Goal: Obtain resource: Obtain resource

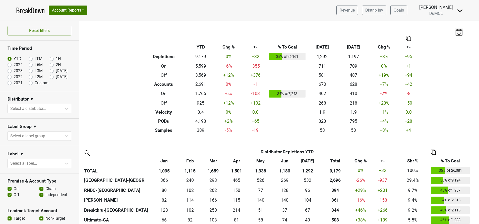
scroll to position [361, 0]
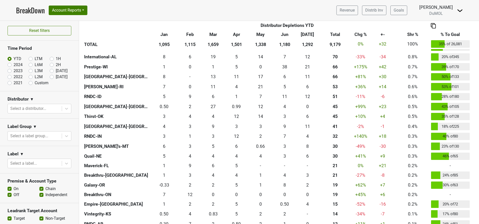
click at [35, 59] on label "LTM" at bounding box center [39, 59] width 8 height 6
click at [29, 59] on input "LTM" at bounding box center [39, 58] width 20 height 5
radio input "true"
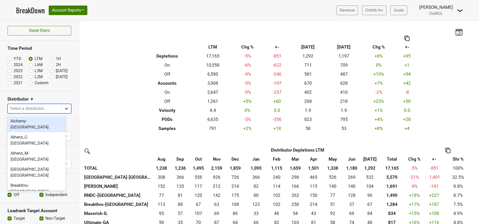
click at [65, 108] on icon at bounding box center [66, 109] width 3 height 2
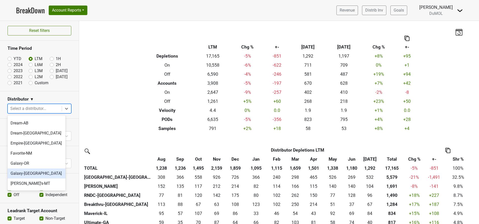
scroll to position [199, 0]
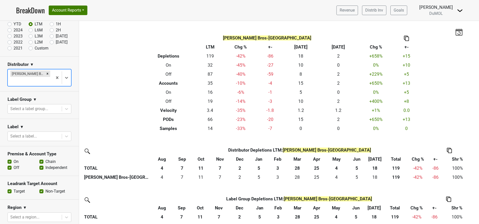
scroll to position [34, 0]
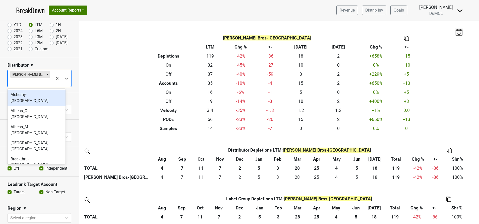
click at [32, 82] on div at bounding box center [30, 82] width 40 height 7
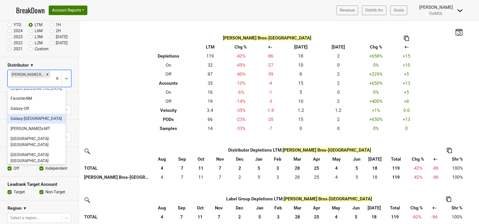
scroll to position [232, 0]
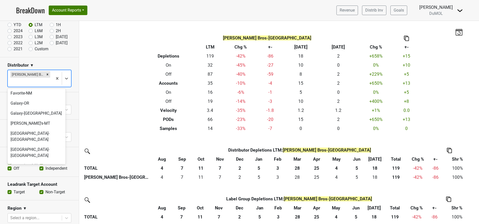
click at [32, 223] on div "MS Walker-MA" at bounding box center [37, 228] width 58 height 10
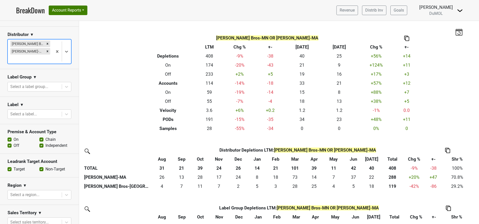
scroll to position [64, 0]
click at [45, 51] on div "Remove MS Walker-MA" at bounding box center [48, 51] width 6 height 7
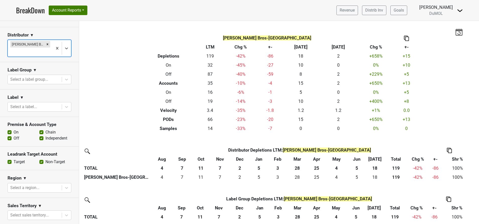
click at [41, 53] on div at bounding box center [30, 51] width 40 height 7
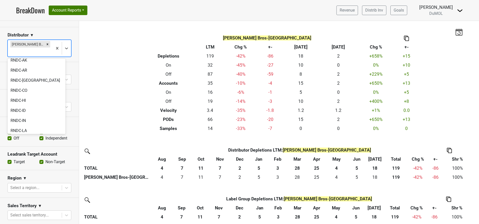
scroll to position [404, 0]
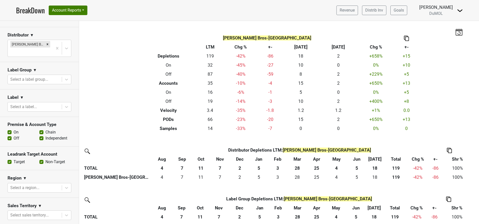
click at [22, 58] on section "Distributor ▼ Johnson Bros-MN" at bounding box center [39, 44] width 79 height 35
click at [45, 53] on div "Johnson Bros-MN" at bounding box center [30, 48] width 45 height 17
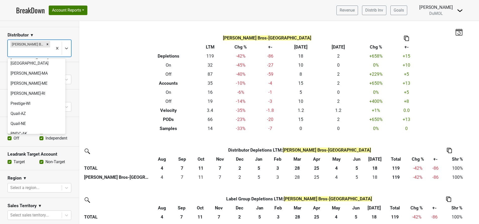
scroll to position [357, 0]
click at [16, 188] on div "RNDC-IN" at bounding box center [37, 193] width 58 height 10
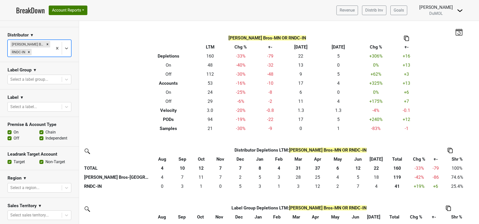
click at [39, 51] on div at bounding box center [42, 51] width 18 height 7
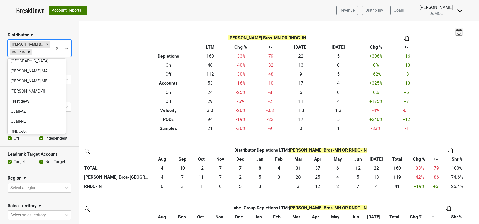
scroll to position [378, 0]
click at [17, 177] on div "RNDC-ND" at bounding box center [37, 182] width 58 height 10
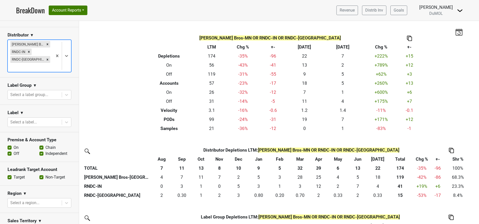
type input "r"
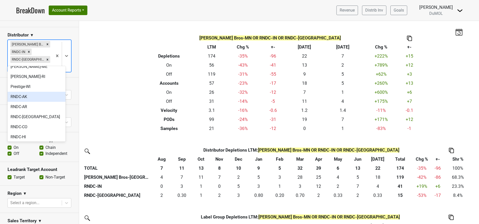
scroll to position [291, 0]
click at [33, 161] on div "RNDC-SD" at bounding box center [37, 166] width 58 height 10
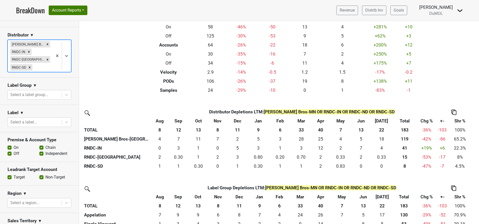
scroll to position [35, 0]
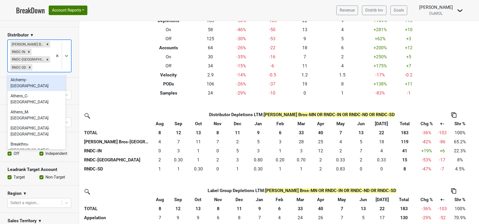
click at [42, 69] on div at bounding box center [41, 67] width 17 height 7
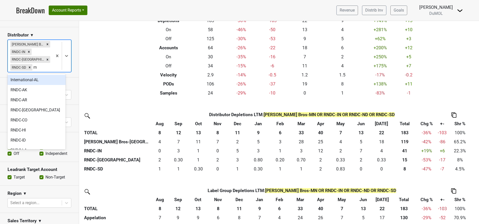
type input "rnd"
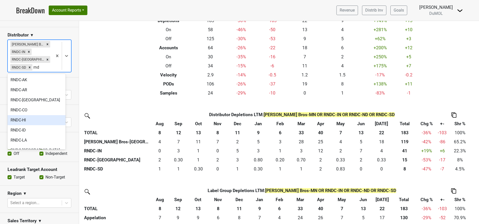
click at [24, 118] on div "RNDC-HI" at bounding box center [37, 120] width 58 height 10
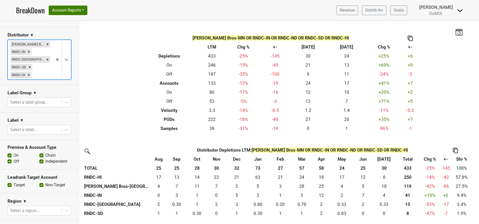
scroll to position [88, 0]
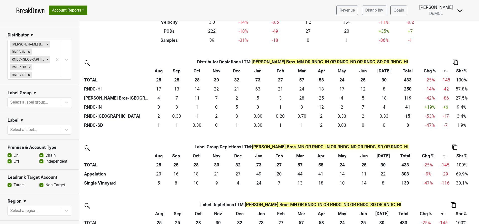
click at [109, 133] on div "Distributor Distributor Depletions LTM : Johnson Bros-MN OR RNDC-IN OR RNDC-ND …" at bounding box center [279, 205] width 400 height 296
click at [53, 72] on div at bounding box center [62, 60] width 18 height 40
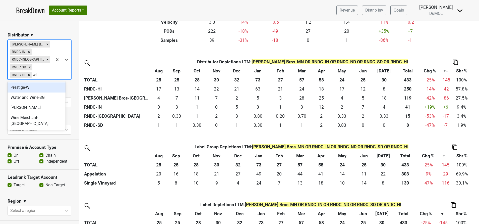
type input "w"
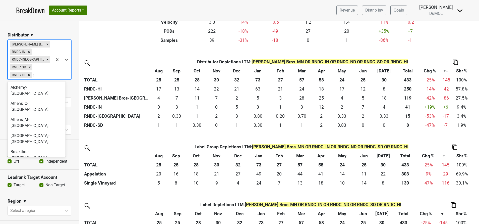
type input "pre"
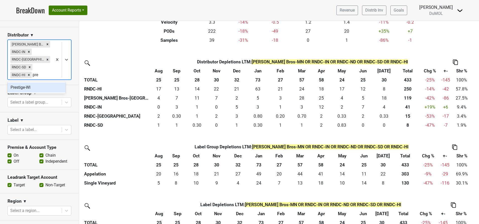
click at [27, 85] on div "Prestige-WI" at bounding box center [37, 87] width 58 height 10
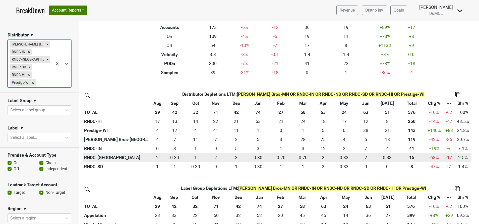
scroll to position [51, 0]
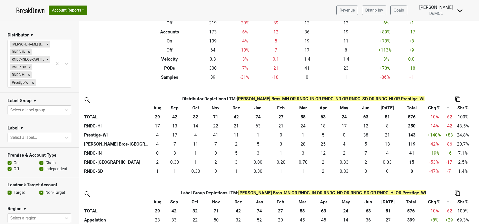
click at [456, 99] on img at bounding box center [457, 98] width 5 height 5
click at [446, 89] on div "Export to Excel" at bounding box center [457, 89] width 26 height 7
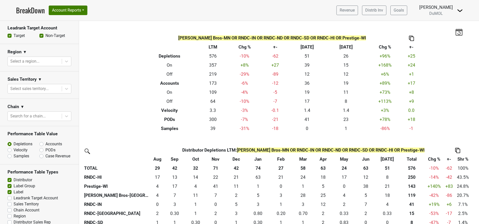
scroll to position [221, 0]
click at [45, 146] on label "PODs" at bounding box center [50, 149] width 10 height 6
click at [39, 146] on input "PODs" at bounding box center [54, 148] width 30 height 5
radio input "true"
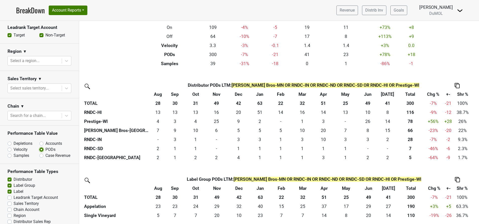
scroll to position [65, 0]
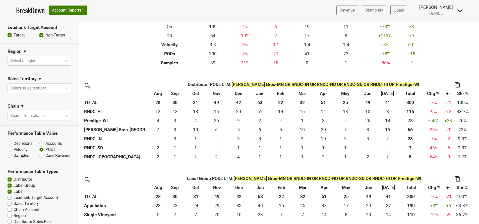
click at [45, 141] on label "Accounts" at bounding box center [53, 143] width 17 height 6
click at [40, 141] on input "Accounts" at bounding box center [54, 142] width 30 height 5
radio input "true"
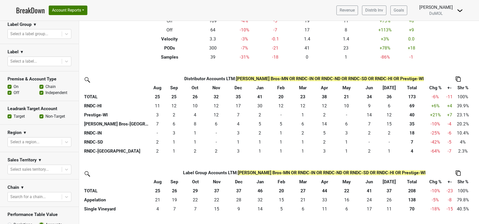
scroll to position [135, 0]
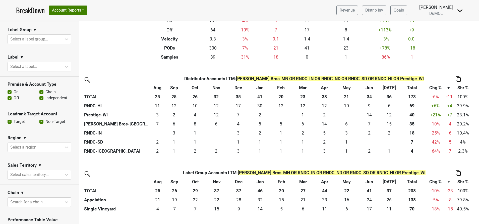
click at [14, 96] on label "Off" at bounding box center [17, 98] width 6 height 6
click at [8, 96] on input "Off" at bounding box center [10, 97] width 4 height 5
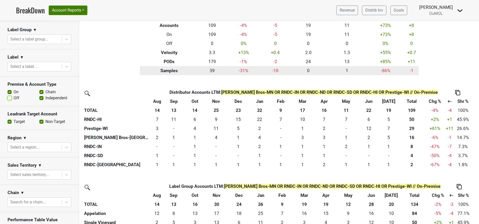
scroll to position [59, 0]
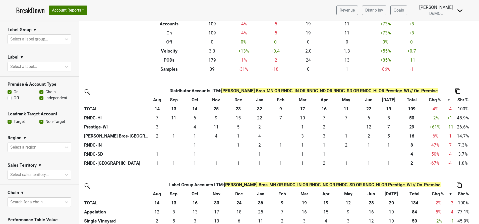
click at [14, 97] on label "Off" at bounding box center [17, 98] width 6 height 6
click at [11, 97] on input "Off" at bounding box center [10, 97] width 4 height 5
checkbox input "true"
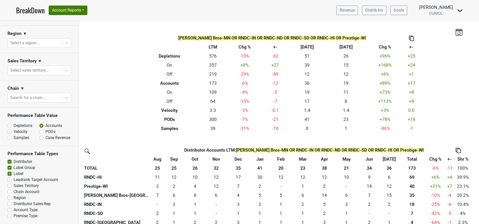
scroll to position [243, 0]
click at [350, 8] on link "Revenue" at bounding box center [347, 11] width 22 height 10
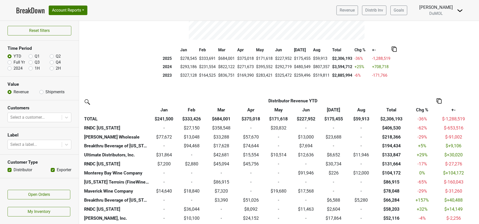
scroll to position [89, 0]
click at [14, 62] on label "Full Yr" at bounding box center [19, 62] width 11 height 6
click at [10, 62] on input "Full Yr" at bounding box center [10, 61] width 4 height 5
radio input "true"
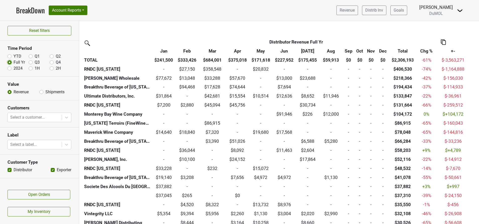
scroll to position [152, 0]
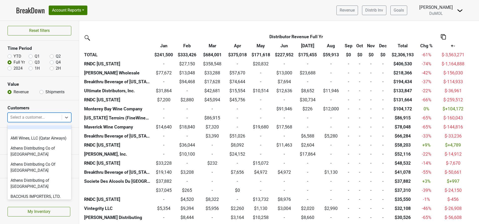
click at [49, 119] on div at bounding box center [34, 117] width 49 height 7
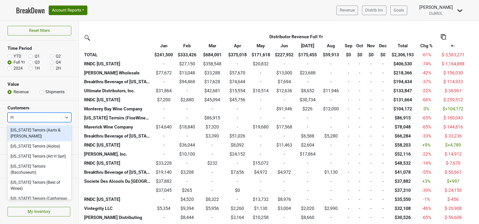
type input "rnd"
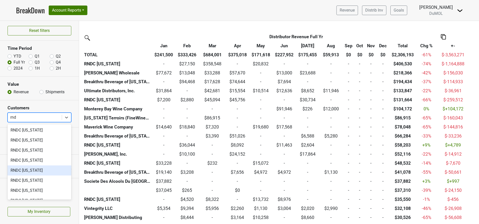
click at [28, 169] on div "RNDC [US_STATE]" at bounding box center [40, 170] width 64 height 10
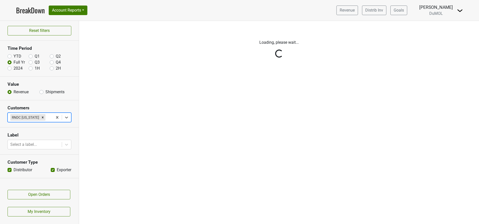
scroll to position [0, 0]
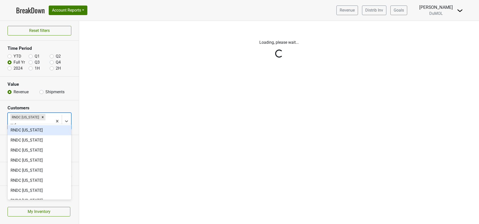
type input "rndc"
click at [28, 169] on div "RNDC [US_STATE]" at bounding box center [40, 170] width 64 height 10
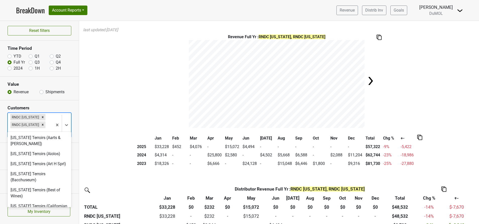
type input "r"
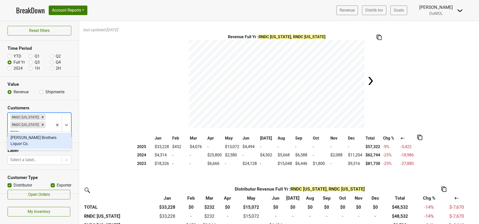
type input "johnso"
click at [43, 142] on div "[PERSON_NAME] Brothers Liquor Co." at bounding box center [40, 148] width 64 height 16
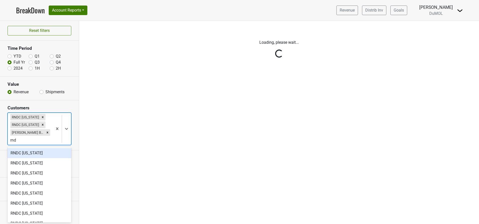
type input "rndc"
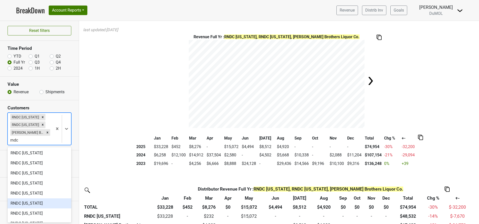
click at [38, 203] on div "RNDC [US_STATE]" at bounding box center [40, 203] width 64 height 10
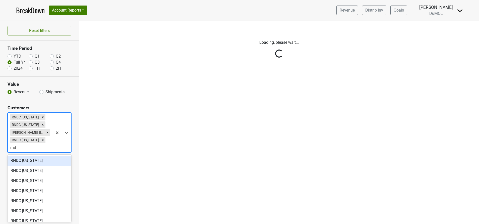
type input "rndc"
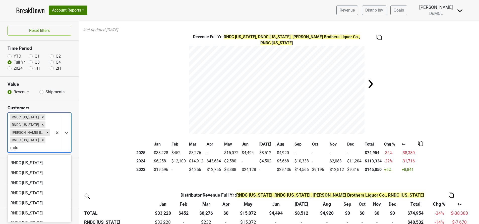
scroll to position [17, 0]
click at [38, 192] on div "RNDC [US_STATE]" at bounding box center [40, 193] width 64 height 10
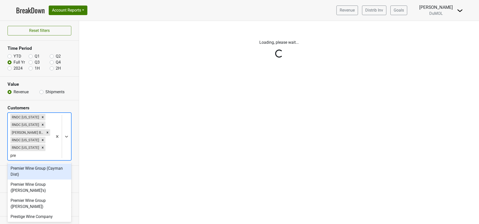
type input "pres"
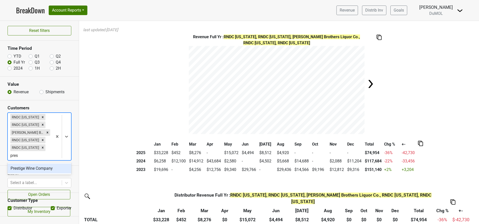
click at [31, 168] on div "Prestige Wine Company" at bounding box center [40, 168] width 64 height 10
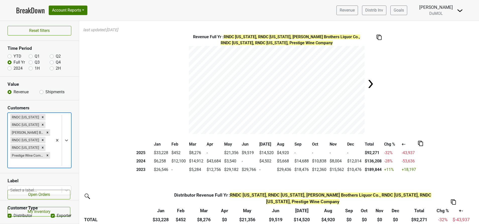
scroll to position [156, 0]
